Goal: Task Accomplishment & Management: Manage account settings

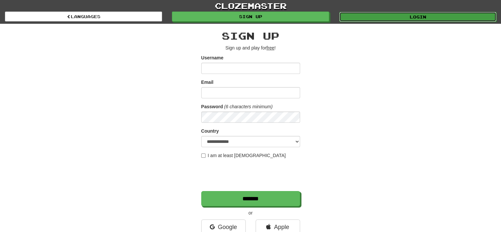
click at [397, 13] on link "Login" at bounding box center [418, 17] width 157 height 10
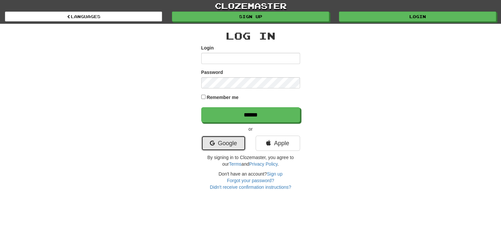
click at [216, 141] on link "Google" at bounding box center [223, 142] width 45 height 15
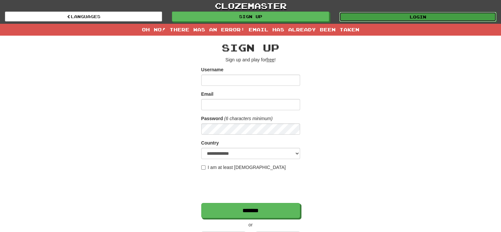
click at [401, 15] on link "Login" at bounding box center [418, 17] width 157 height 10
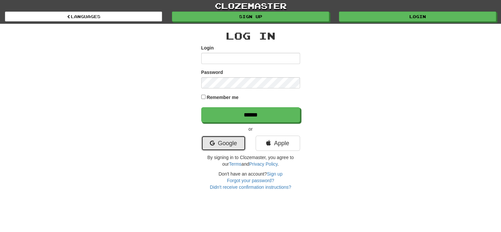
click at [218, 144] on link "Google" at bounding box center [223, 142] width 45 height 15
